Goal: Transaction & Acquisition: Purchase product/service

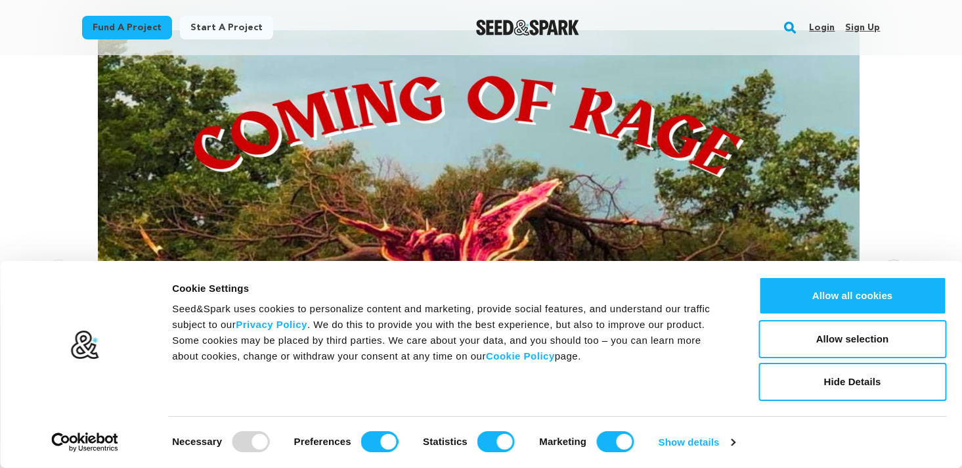
scroll to position [196, 0]
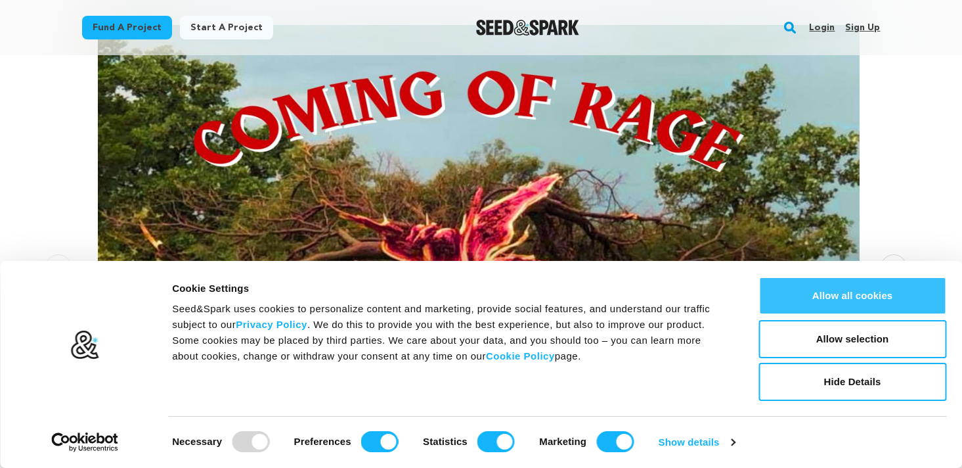
click at [851, 291] on button "Allow all cookies" at bounding box center [853, 296] width 188 height 38
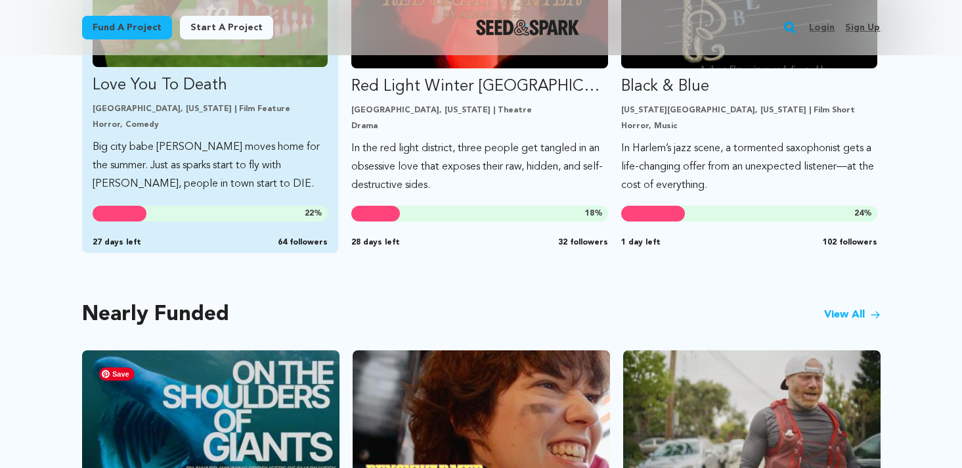
scroll to position [872, 0]
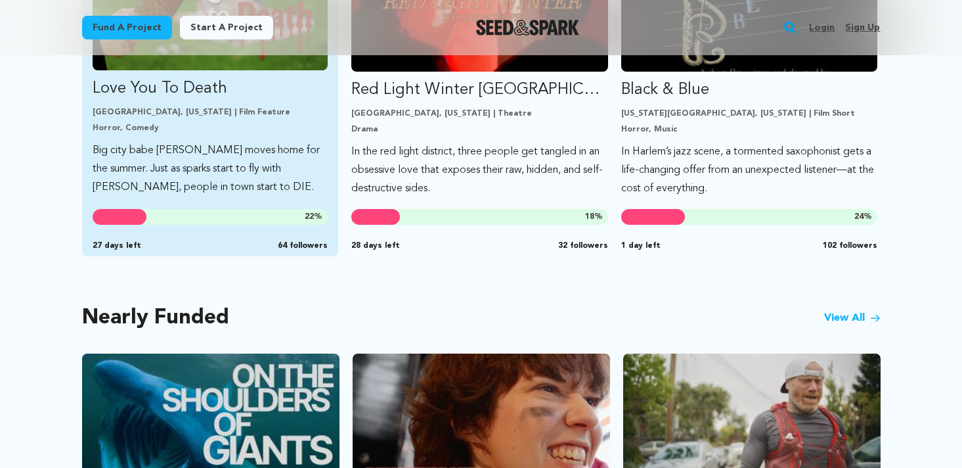
click at [217, 177] on p "Big city babe [PERSON_NAME] moves home for the summer. Just as sparks start to …" at bounding box center [211, 168] width 236 height 55
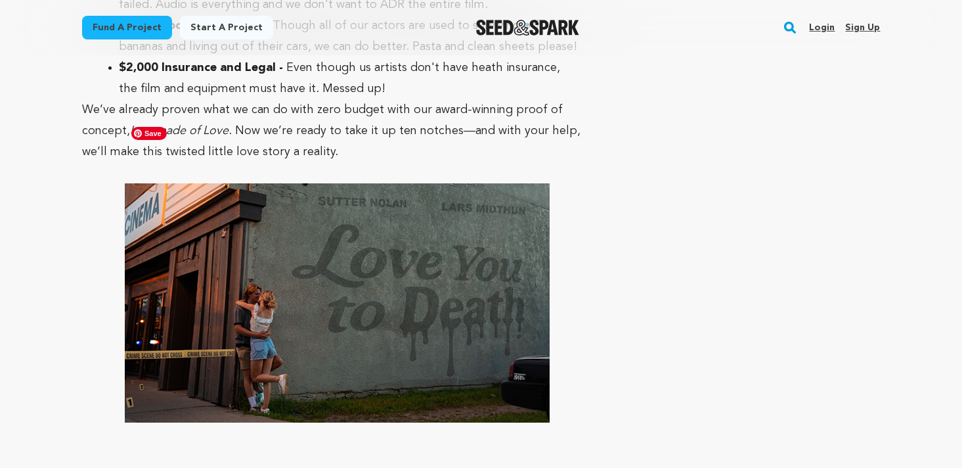
scroll to position [5592, 0]
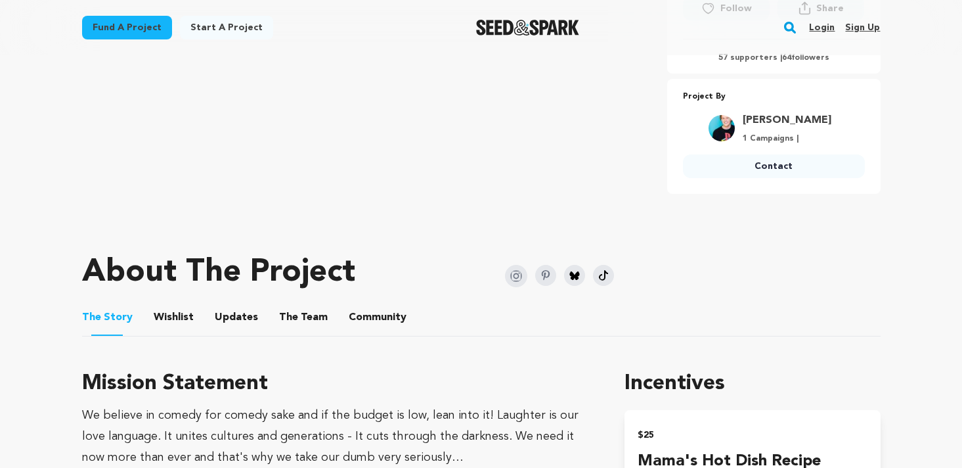
scroll to position [0, 0]
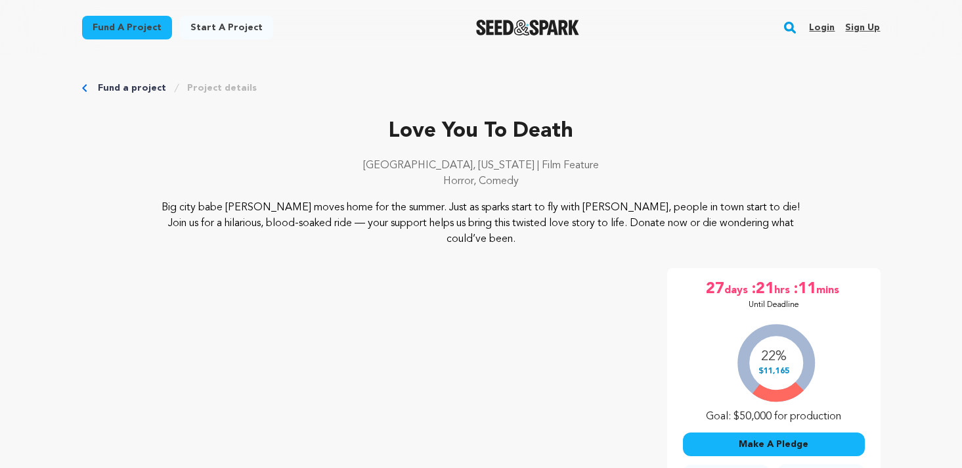
click at [149, 89] on link "Fund a project" at bounding box center [132, 87] width 68 height 13
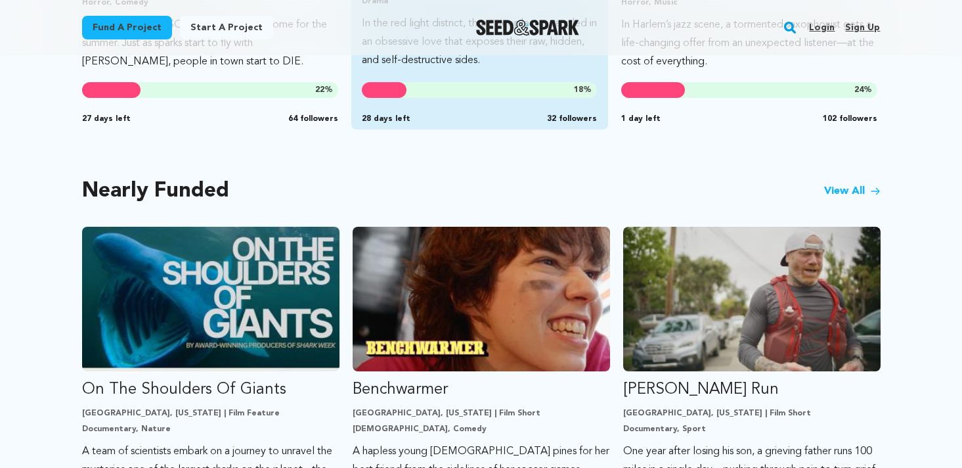
scroll to position [1073, 0]
